Goal: Task Accomplishment & Management: Manage account settings

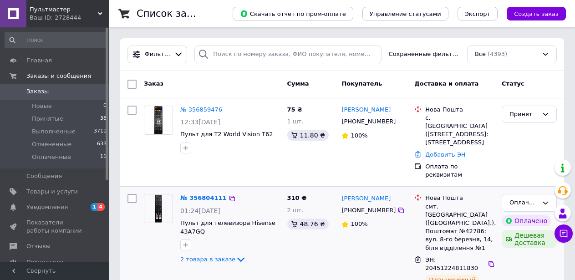
scroll to position [46, 0]
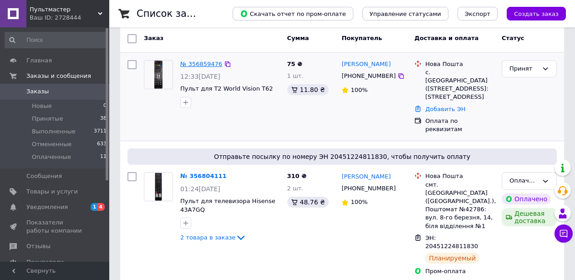
click at [200, 64] on link "№ 356859476" at bounding box center [201, 64] width 42 height 7
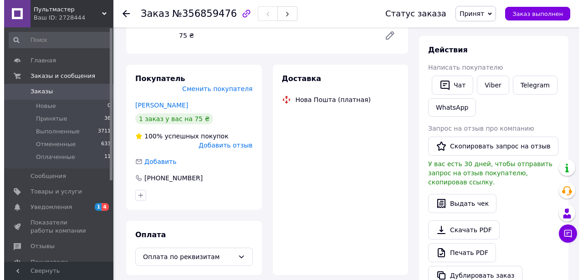
scroll to position [130, 0]
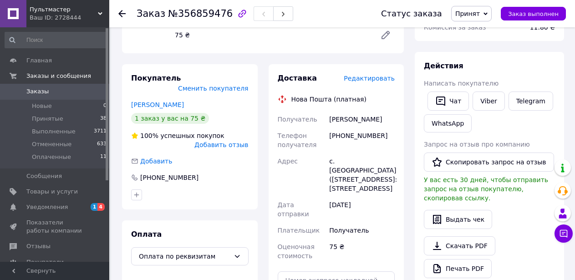
click at [379, 79] on span "Редактировать" at bounding box center [369, 78] width 51 height 7
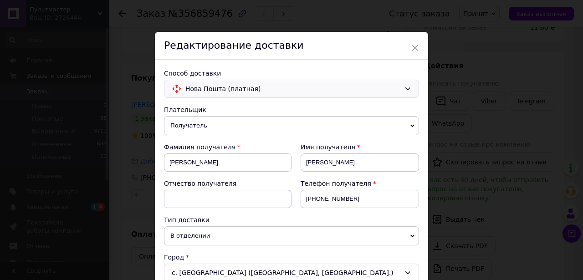
click at [404, 87] on icon at bounding box center [407, 88] width 7 height 7
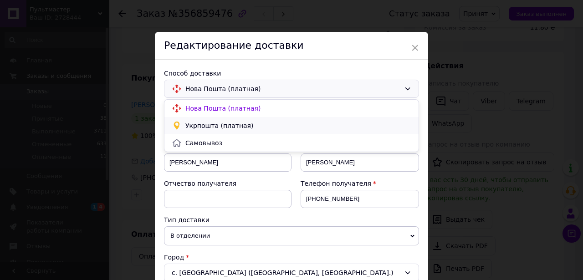
click at [204, 123] on span "Укрпошта (платная)" at bounding box center [298, 125] width 226 height 9
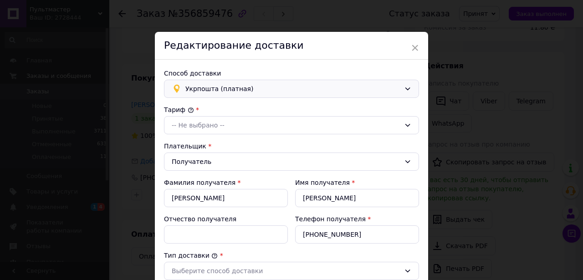
type input "75"
click at [406, 124] on icon at bounding box center [407, 125] width 7 height 7
click at [197, 144] on li "Стандарт" at bounding box center [291, 144] width 254 height 17
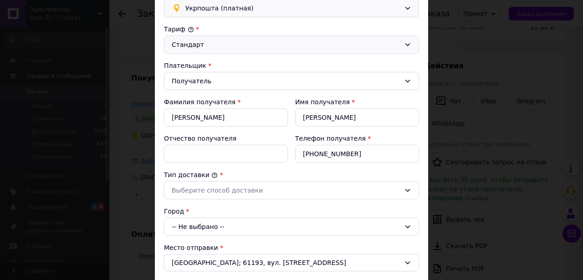
scroll to position [91, 0]
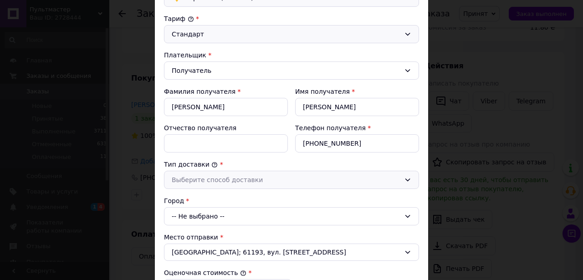
click at [405, 179] on icon at bounding box center [407, 179] width 7 height 7
click at [196, 200] on li "Склад - склад" at bounding box center [291, 199] width 254 height 17
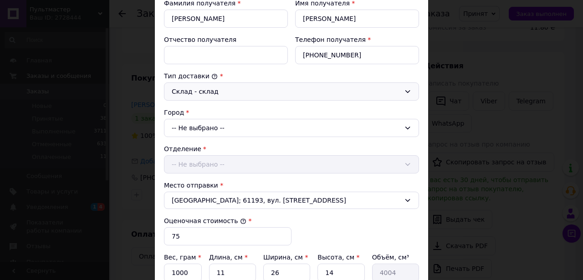
scroll to position [182, 0]
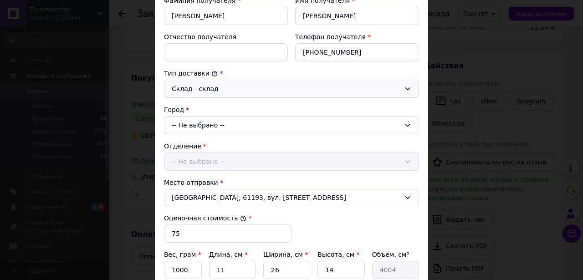
click at [409, 127] on icon at bounding box center [407, 125] width 7 height 7
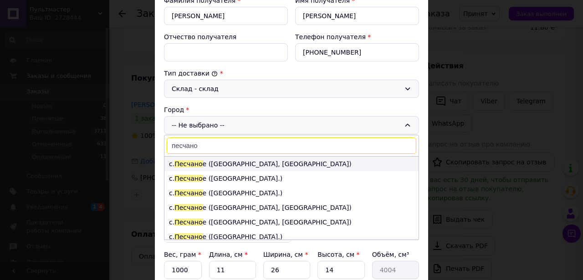
type input "песчано"
click at [221, 166] on li "с. [GEOGRAPHIC_DATA] е ([GEOGRAPHIC_DATA], [GEOGRAPHIC_DATA])" at bounding box center [291, 164] width 254 height 15
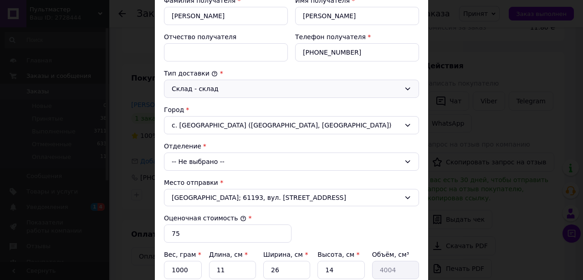
click at [408, 160] on icon at bounding box center [407, 161] width 7 height 7
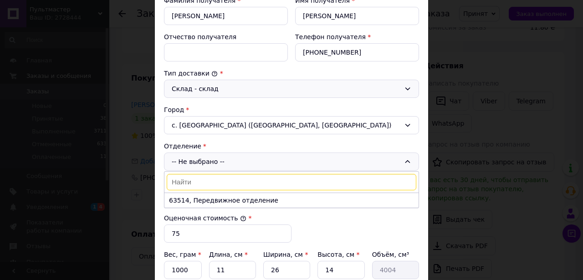
click at [407, 124] on icon at bounding box center [407, 125] width 7 height 7
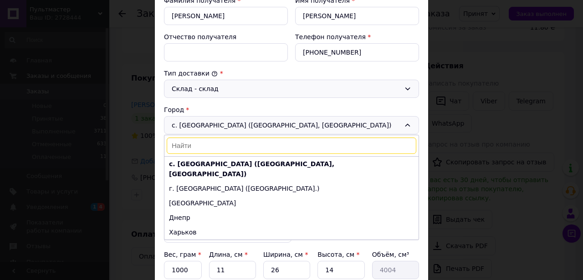
click at [191, 145] on input at bounding box center [292, 146] width 250 height 16
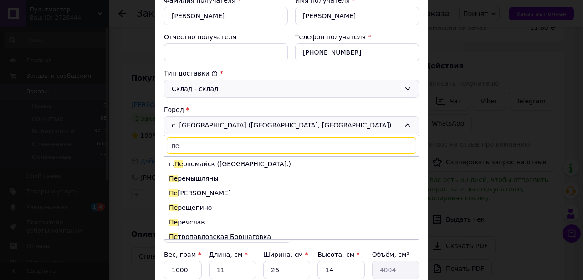
scroll to position [4538, 0]
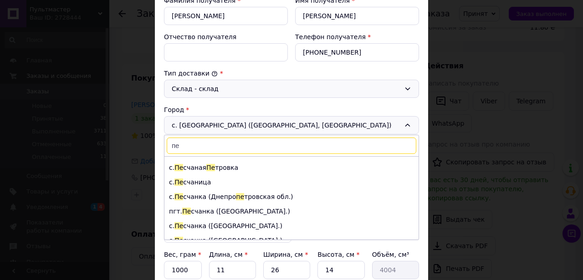
type input "пе"
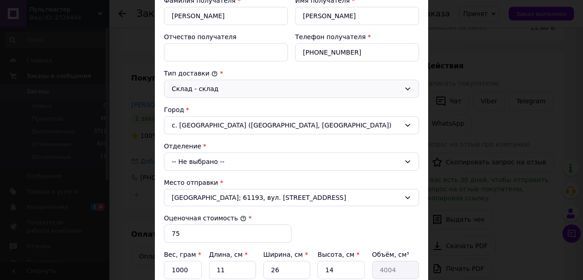
click at [408, 161] on icon at bounding box center [407, 161] width 5 height 3
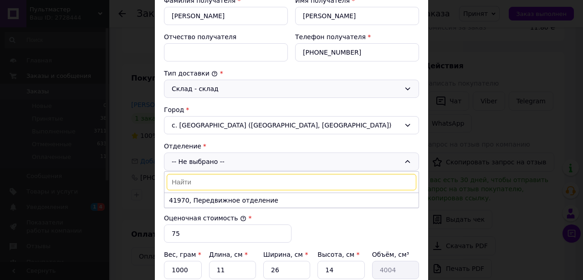
click at [369, 125] on div "с. [GEOGRAPHIC_DATA] ([GEOGRAPHIC_DATA], [GEOGRAPHIC_DATA])" at bounding box center [291, 125] width 255 height 18
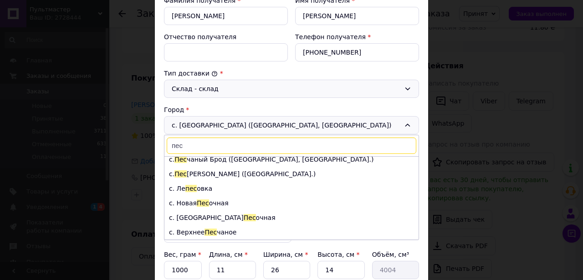
scroll to position [816, 0]
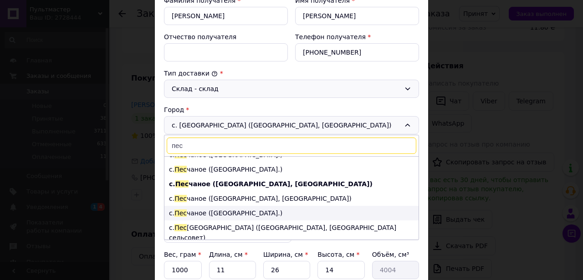
type input "пес"
click at [253, 206] on li "с. Пес чаное ([GEOGRAPHIC_DATA].)" at bounding box center [291, 213] width 254 height 15
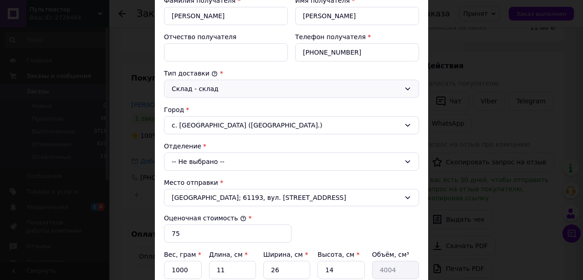
click at [408, 159] on icon at bounding box center [407, 161] width 7 height 7
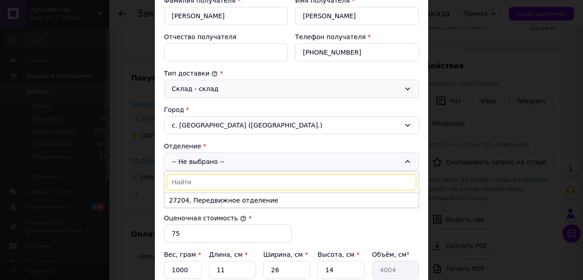
click at [407, 122] on icon at bounding box center [407, 125] width 7 height 7
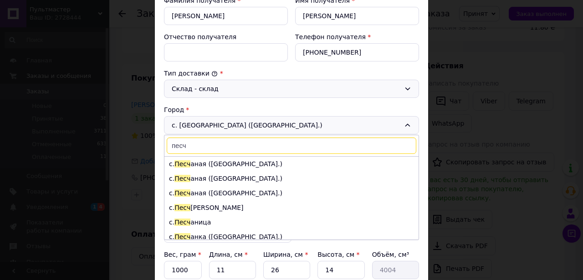
scroll to position [233, 0]
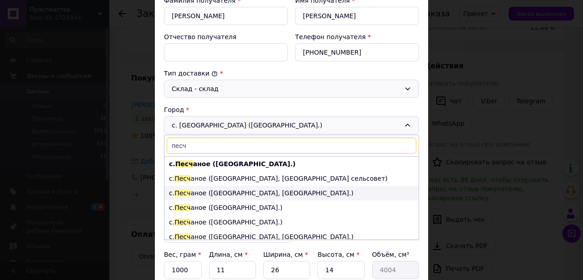
type input "песч"
click at [246, 192] on li "с. Песч аное ([GEOGRAPHIC_DATA], [GEOGRAPHIC_DATA].)" at bounding box center [291, 193] width 254 height 15
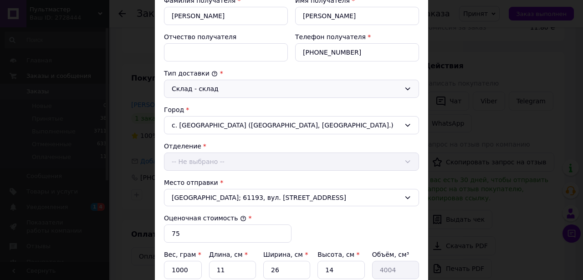
click at [405, 161] on div "Отделение -- Не выбрано --" at bounding box center [291, 156] width 255 height 29
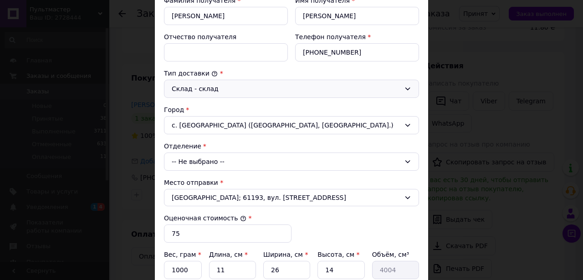
click at [405, 161] on icon at bounding box center [407, 161] width 7 height 7
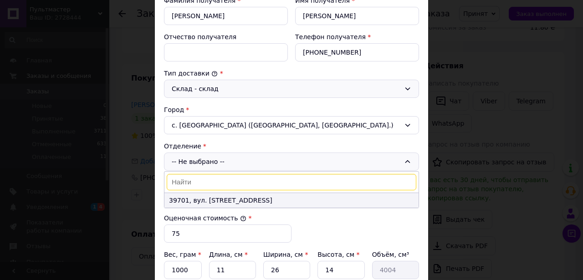
click at [208, 198] on li "39701, вул. [STREET_ADDRESS]" at bounding box center [291, 200] width 254 height 15
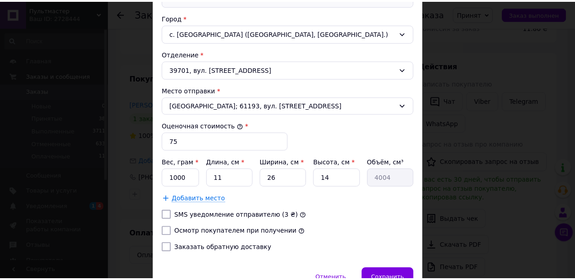
scroll to position [319, 0]
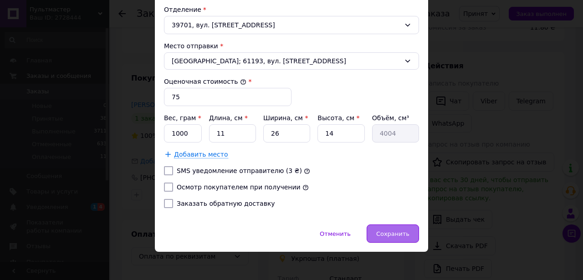
click at [393, 233] on span "Сохранить" at bounding box center [392, 234] width 33 height 7
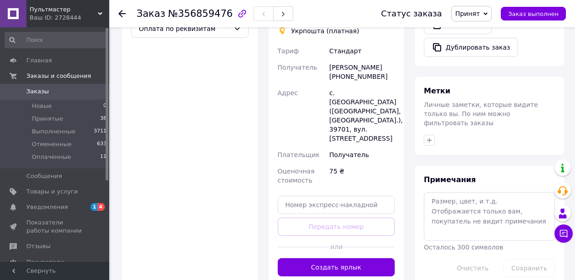
scroll to position [404, 0]
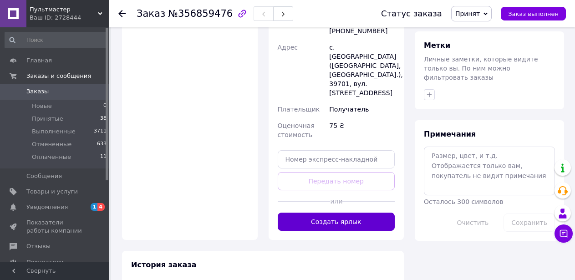
click at [351, 213] on button "Создать ярлык" at bounding box center [337, 222] width 118 height 18
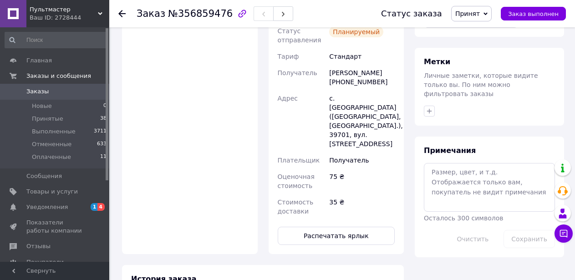
click at [47, 87] on link "Заказы 0" at bounding box center [56, 91] width 112 height 15
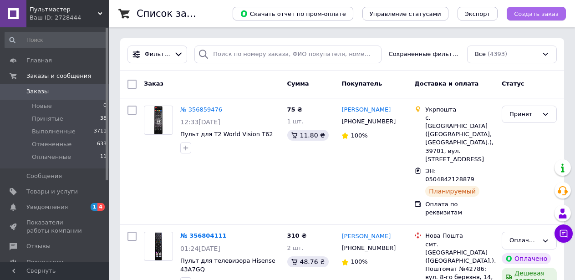
click at [529, 14] on span "Создать заказ" at bounding box center [536, 13] width 45 height 7
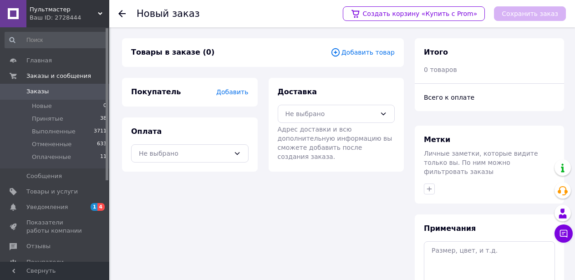
click at [240, 92] on span "Добавить" at bounding box center [232, 91] width 32 height 7
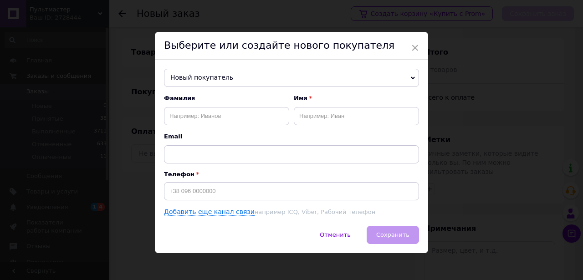
click at [290, 77] on span "Новый покупатель" at bounding box center [291, 78] width 255 height 18
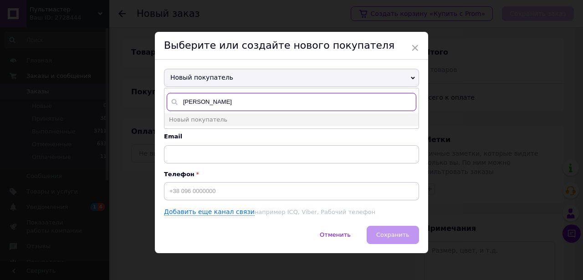
type input "[PERSON_NAME]"
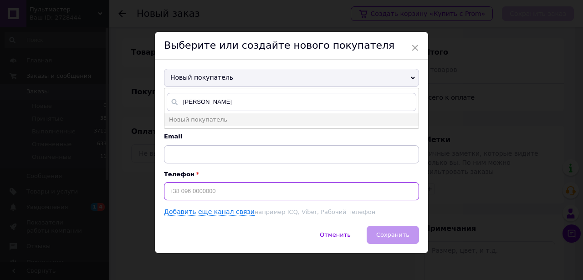
click at [224, 190] on input at bounding box center [291, 191] width 255 height 18
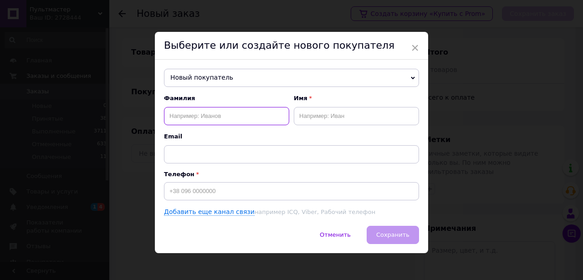
click at [252, 117] on input "text" at bounding box center [226, 116] width 125 height 18
type input "[PERSON_NAME]"
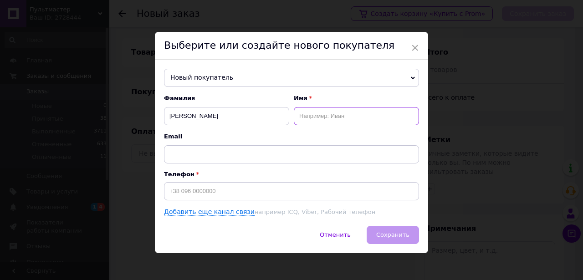
click at [326, 116] on input "text" at bounding box center [356, 116] width 125 height 18
type input "[PERSON_NAME]"
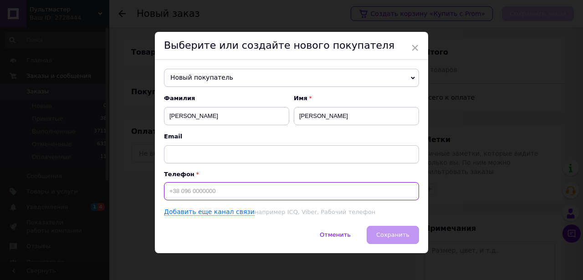
click at [200, 193] on input at bounding box center [291, 191] width 255 height 18
click at [225, 189] on input at bounding box center [291, 191] width 255 height 18
click at [187, 192] on input "+380096" at bounding box center [291, 191] width 255 height 18
click at [184, 190] on input "+380096" at bounding box center [291, 191] width 255 height 18
click at [194, 193] on input "+38096" at bounding box center [291, 191] width 255 height 18
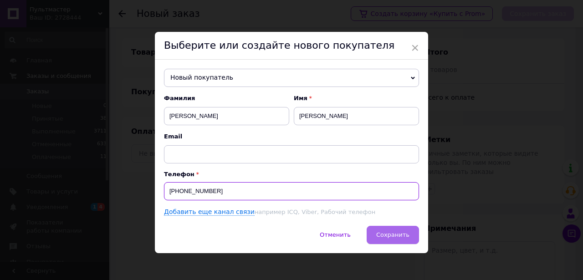
type input "[PHONE_NUMBER]"
click at [388, 238] on span "Сохранить" at bounding box center [392, 234] width 33 height 7
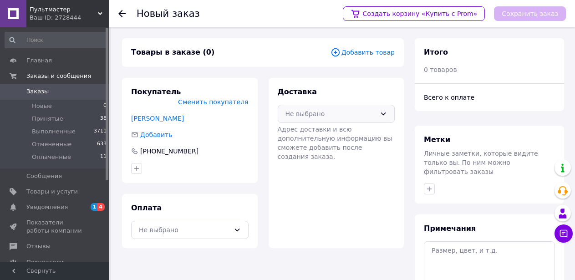
click at [385, 115] on icon at bounding box center [383, 113] width 7 height 7
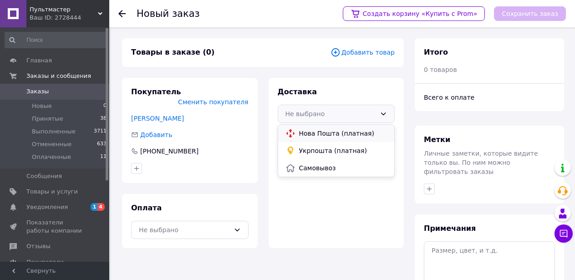
click at [348, 130] on span "Нова Пошта (платная)" at bounding box center [343, 133] width 88 height 9
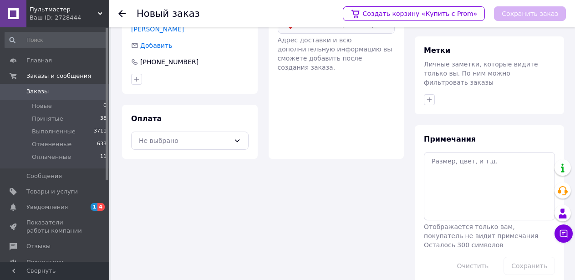
scroll to position [91, 0]
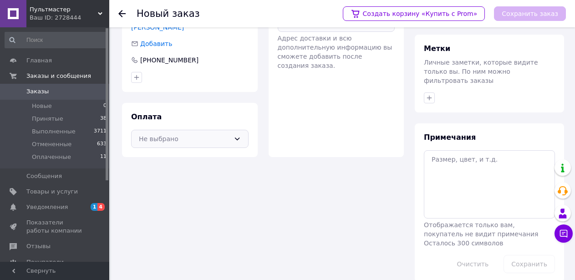
click at [240, 135] on icon at bounding box center [237, 138] width 7 height 7
click at [181, 171] on span "Наложенный платеж" at bounding box center [197, 175] width 88 height 9
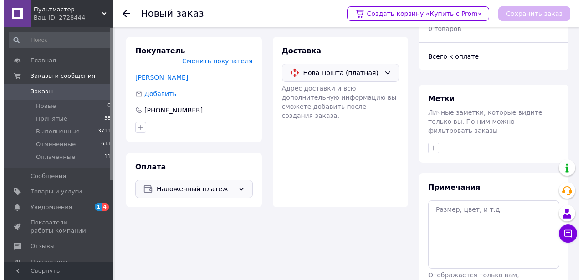
scroll to position [0, 0]
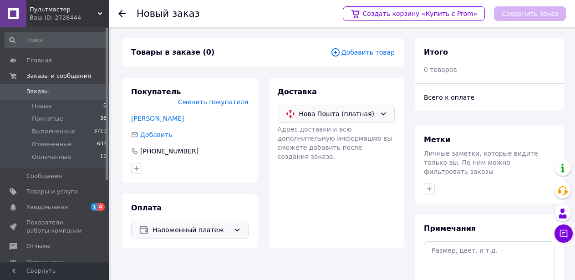
click at [367, 51] on span "Добавить товар" at bounding box center [363, 52] width 64 height 10
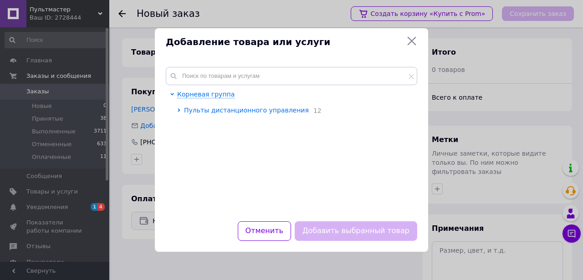
click at [245, 111] on span "Пульты дистанционного управления" at bounding box center [246, 110] width 125 height 7
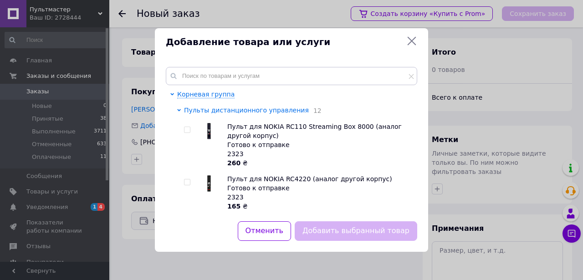
click at [178, 108] on icon at bounding box center [179, 110] width 4 height 4
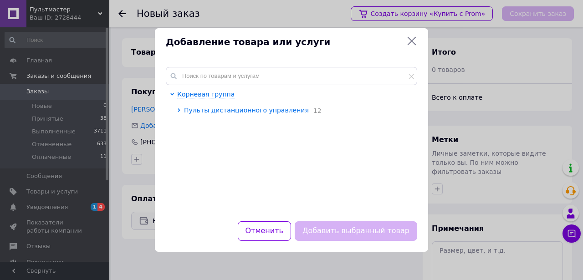
click at [178, 109] on icon at bounding box center [179, 110] width 4 height 4
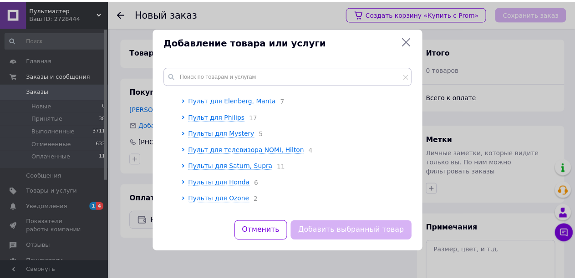
scroll to position [948, 0]
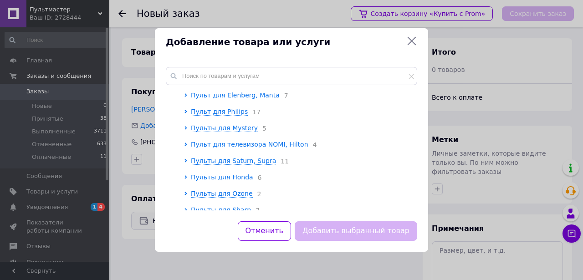
click at [252, 141] on span "Пульт для телевизора NOMI, Hilton" at bounding box center [250, 144] width 118 height 7
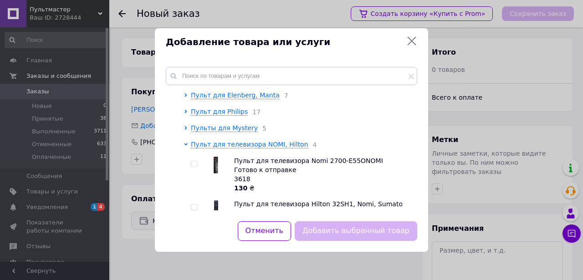
click at [270, 200] on span "Пульт для телевизора Hilton 32SH1, Nomi, Sumato" at bounding box center [318, 203] width 169 height 7
click at [196, 205] on input "checkbox" at bounding box center [194, 208] width 6 height 6
checkbox input "true"
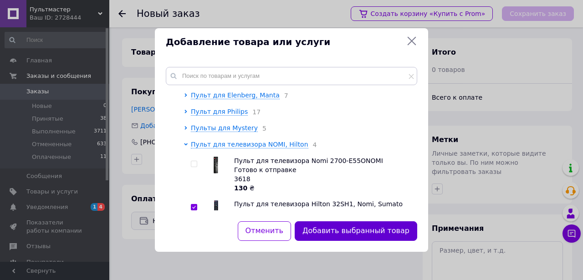
click at [366, 232] on button "Добавить выбранный товар" at bounding box center [356, 231] width 123 height 20
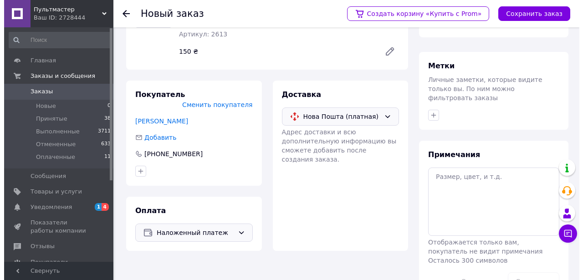
scroll to position [91, 0]
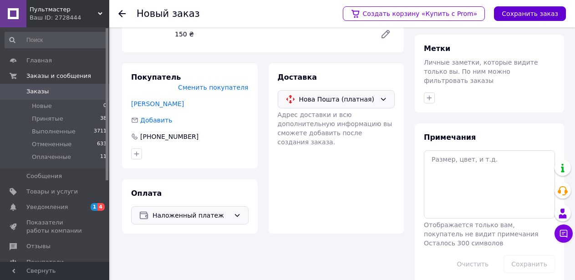
click at [531, 15] on button "Сохранить заказ" at bounding box center [530, 13] width 72 height 15
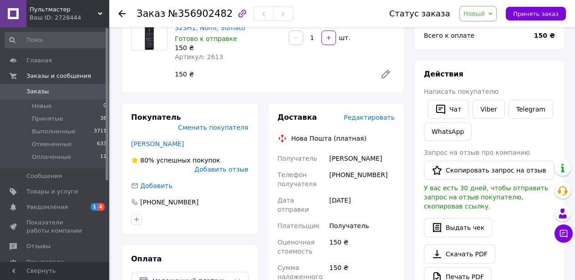
click at [378, 118] on span "Редактировать" at bounding box center [369, 117] width 51 height 7
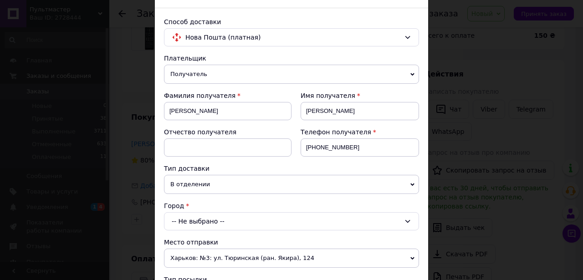
scroll to position [91, 0]
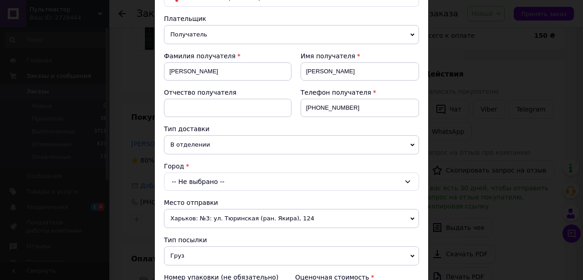
click at [411, 141] on span "В отделении" at bounding box center [291, 144] width 255 height 19
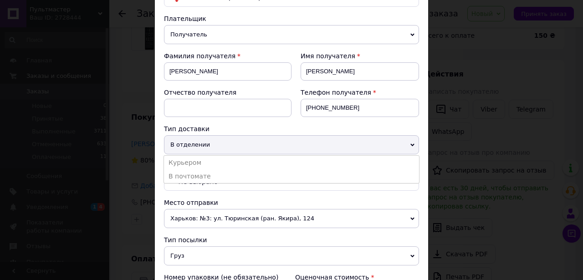
click at [241, 141] on span "В отделении" at bounding box center [291, 144] width 255 height 19
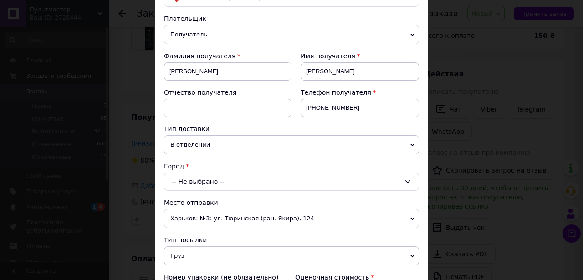
click at [405, 182] on icon at bounding box center [407, 181] width 5 height 3
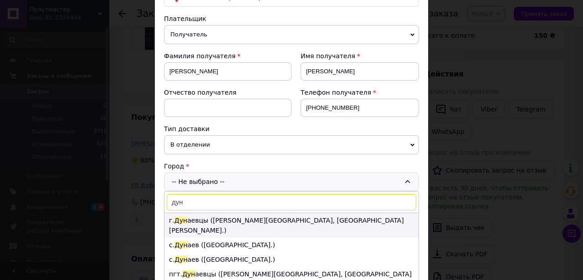
type input "дун"
click at [267, 220] on li "г. Дун аевцы ([PERSON_NAME][GEOGRAPHIC_DATA], [GEOGRAPHIC_DATA][PERSON_NAME].)" at bounding box center [291, 225] width 254 height 25
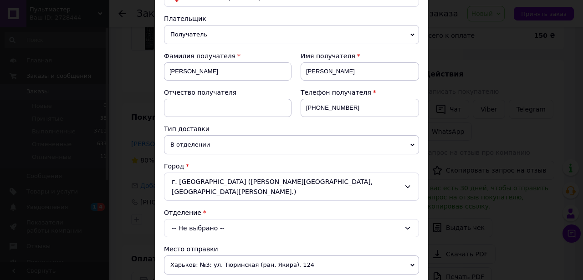
click at [405, 219] on div "-- Не выбрано --" at bounding box center [291, 228] width 255 height 18
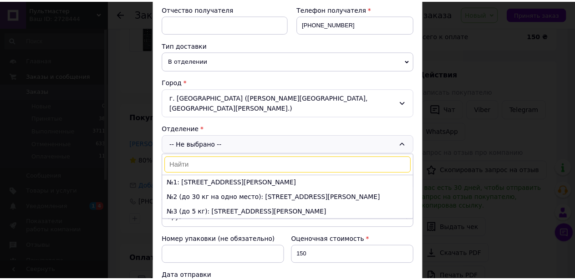
scroll to position [182, 0]
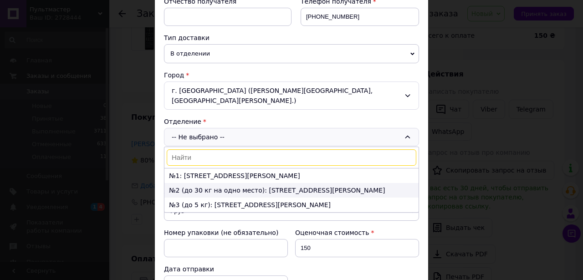
click at [221, 183] on li "№2 (до 30 кг на одно место): [STREET_ADDRESS][PERSON_NAME]" at bounding box center [291, 190] width 254 height 15
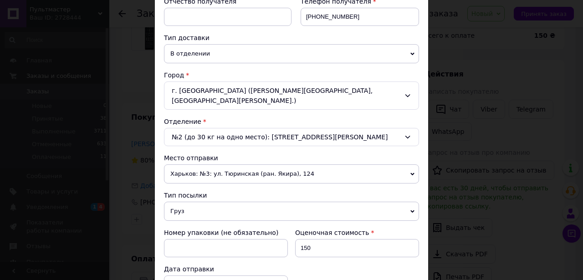
click at [410, 91] on div "г. [GEOGRAPHIC_DATA] ([PERSON_NAME][GEOGRAPHIC_DATA], [GEOGRAPHIC_DATA][PERSON_…" at bounding box center [291, 96] width 255 height 28
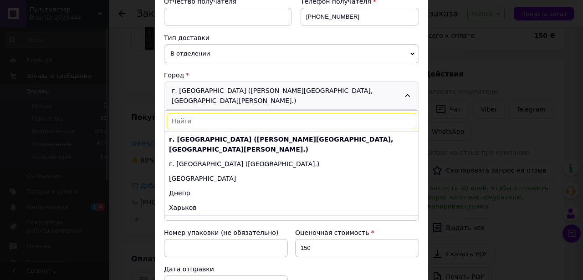
click at [451, 106] on div "× Редактирование доставки Способ доставки Нова Пошта (платная) Плательщик Получ…" at bounding box center [291, 140] width 583 height 280
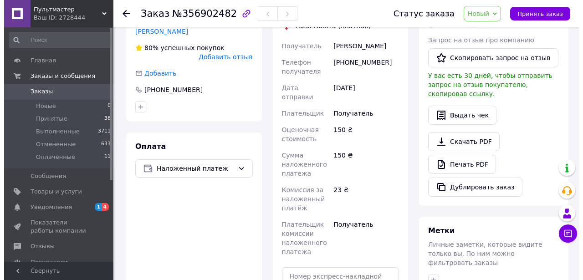
scroll to position [51, 0]
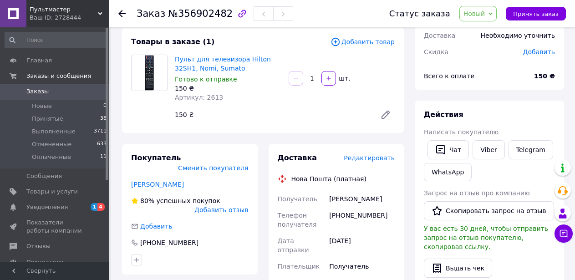
click at [377, 159] on span "Редактировать" at bounding box center [369, 157] width 51 height 7
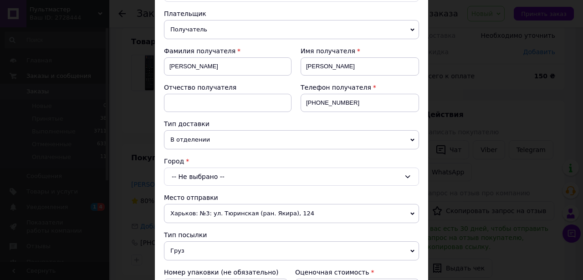
scroll to position [91, 0]
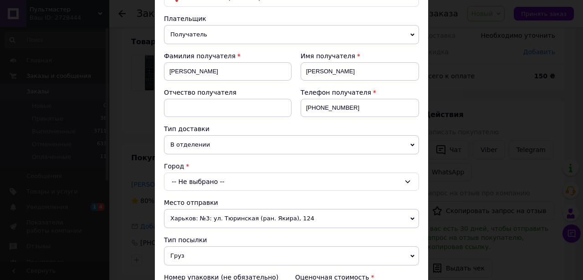
click at [405, 181] on icon at bounding box center [407, 181] width 7 height 7
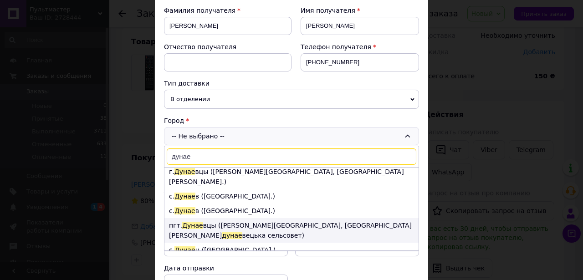
scroll to position [0, 0]
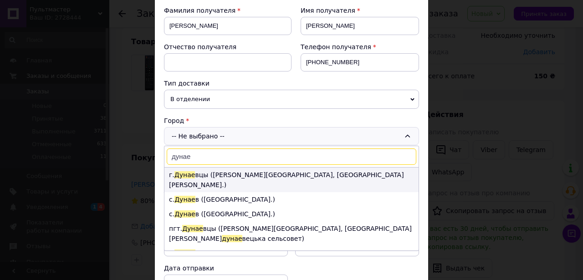
type input "дунае"
click at [212, 174] on li "г. Дунае вцы ([PERSON_NAME][GEOGRAPHIC_DATA], [GEOGRAPHIC_DATA][PERSON_NAME].)" at bounding box center [291, 180] width 254 height 25
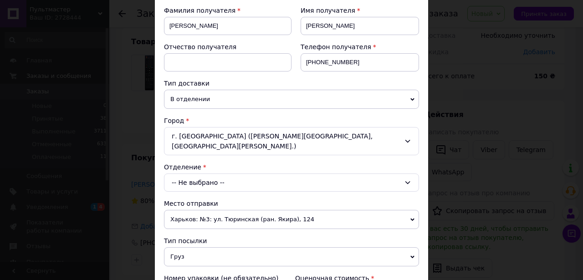
click at [409, 179] on icon at bounding box center [407, 182] width 7 height 7
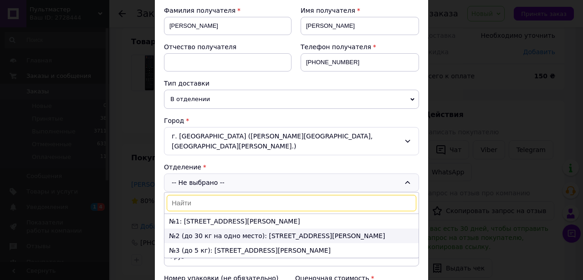
click at [190, 229] on li "№2 (до 30 кг на одно место): [STREET_ADDRESS][PERSON_NAME]" at bounding box center [291, 236] width 254 height 15
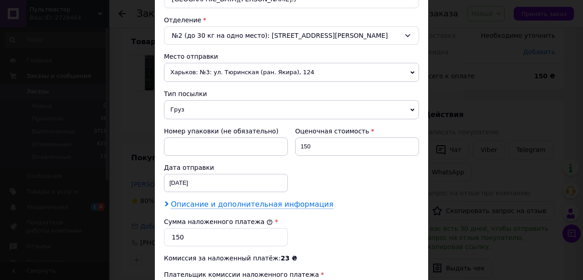
scroll to position [364, 0]
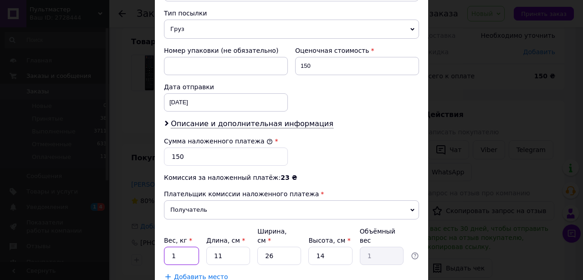
drag, startPoint x: 179, startPoint y: 234, endPoint x: 165, endPoint y: 237, distance: 14.0
click at [165, 247] on input "1" at bounding box center [181, 256] width 35 height 18
type input "0.4"
click at [231, 247] on input "11" at bounding box center [228, 256] width 44 height 18
type input "1"
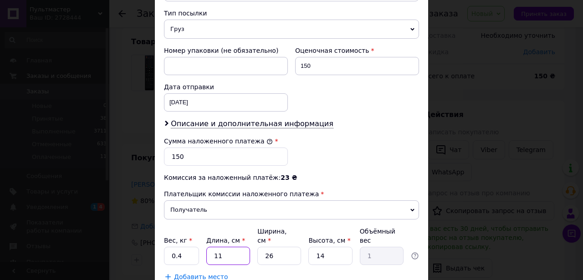
type input "0.1"
type input "15"
type input "1.37"
type input "15"
drag, startPoint x: 277, startPoint y: 237, endPoint x: 259, endPoint y: 237, distance: 18.2
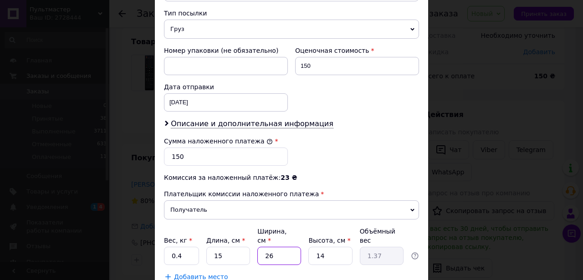
click at [259, 247] on input "26" at bounding box center [279, 256] width 44 height 18
type input "4"
type input "0.21"
type input "4"
drag, startPoint x: 326, startPoint y: 239, endPoint x: 296, endPoint y: 239, distance: 29.6
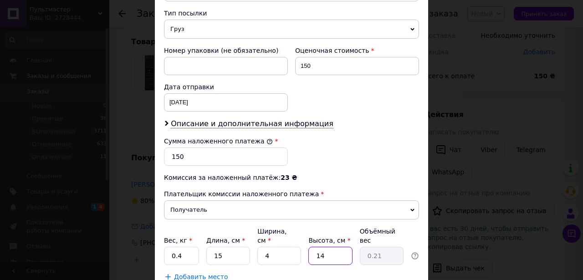
click at [296, 239] on div "Вес, кг * 0.4 Длина, см * 15 Ширина, см * 4 Высота, см * 14 Объёмный вес 0.21" at bounding box center [291, 246] width 255 height 38
type input "3"
type input "0.1"
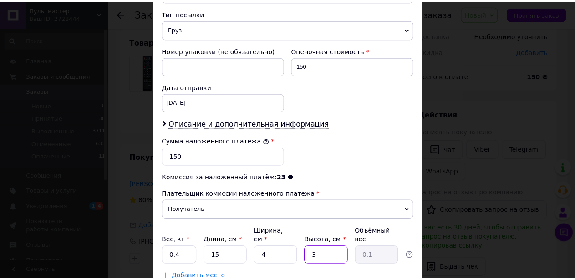
scroll to position [415, 0]
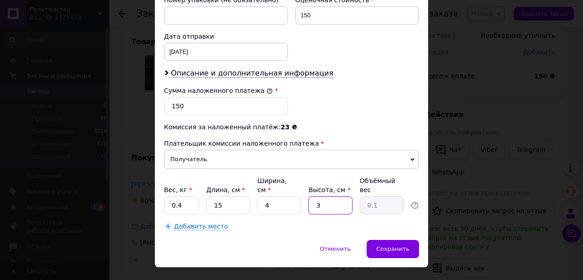
type input "3"
click at [187, 196] on input "0.4" at bounding box center [181, 205] width 35 height 18
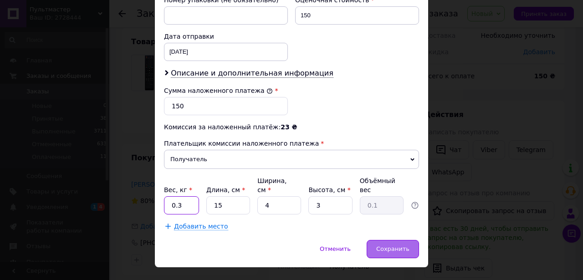
type input "0.3"
click at [388, 246] on span "Сохранить" at bounding box center [392, 249] width 33 height 7
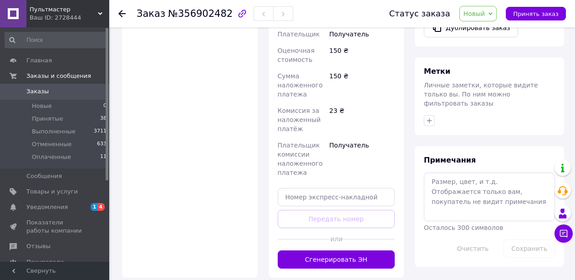
scroll to position [369, 0]
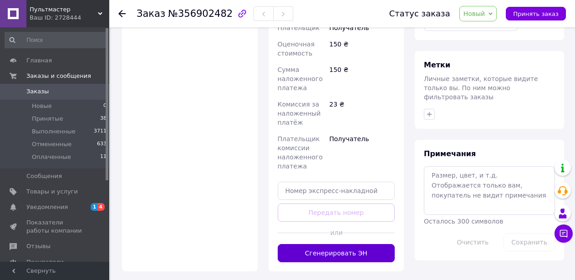
click at [344, 244] on button "Сгенерировать ЭН" at bounding box center [337, 253] width 118 height 18
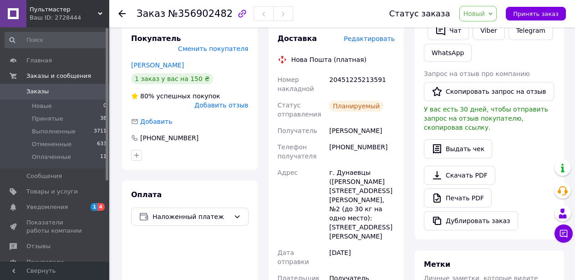
scroll to position [156, 0]
